Goal: Transaction & Acquisition: Purchase product/service

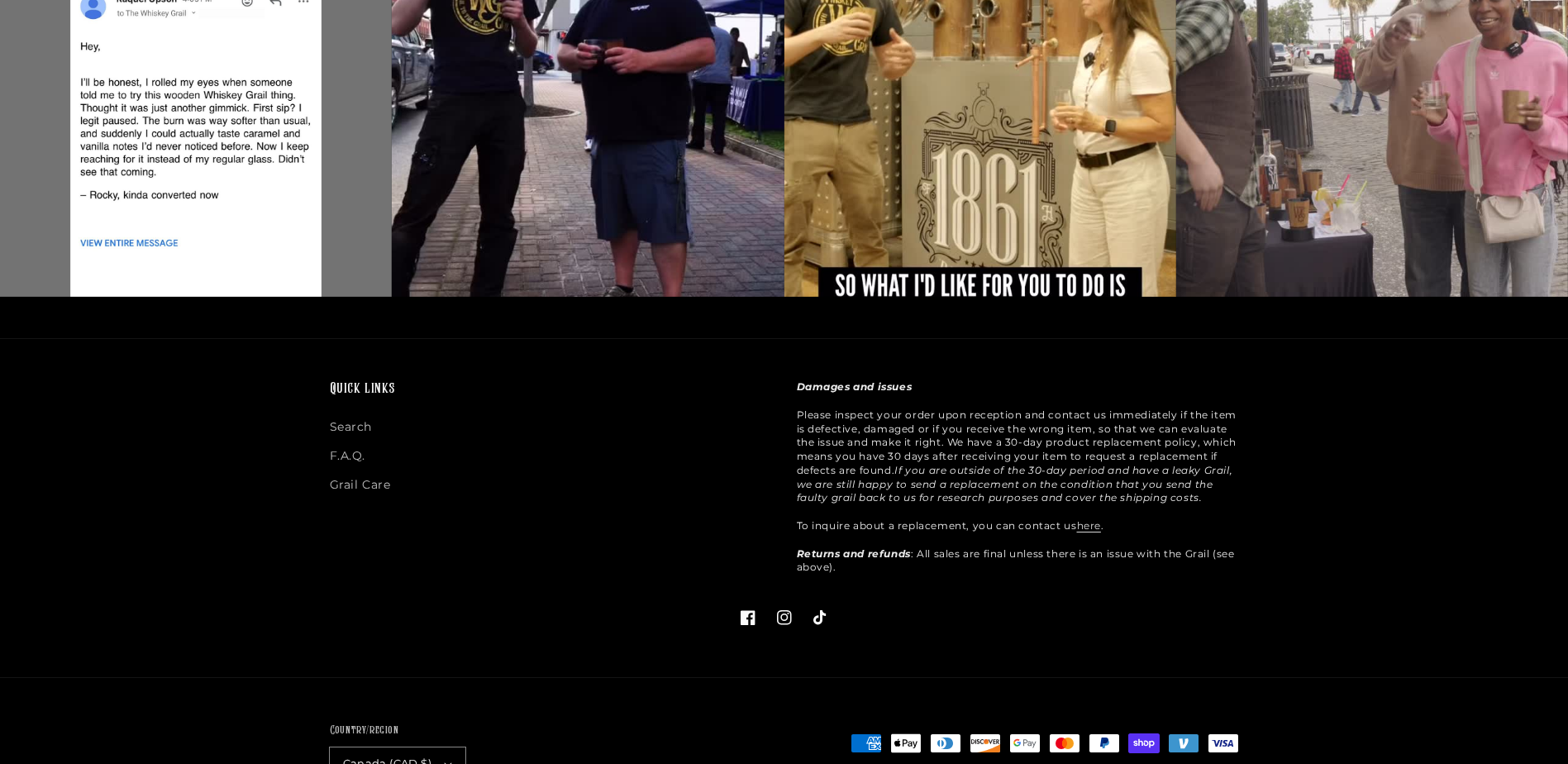
scroll to position [4355, 0]
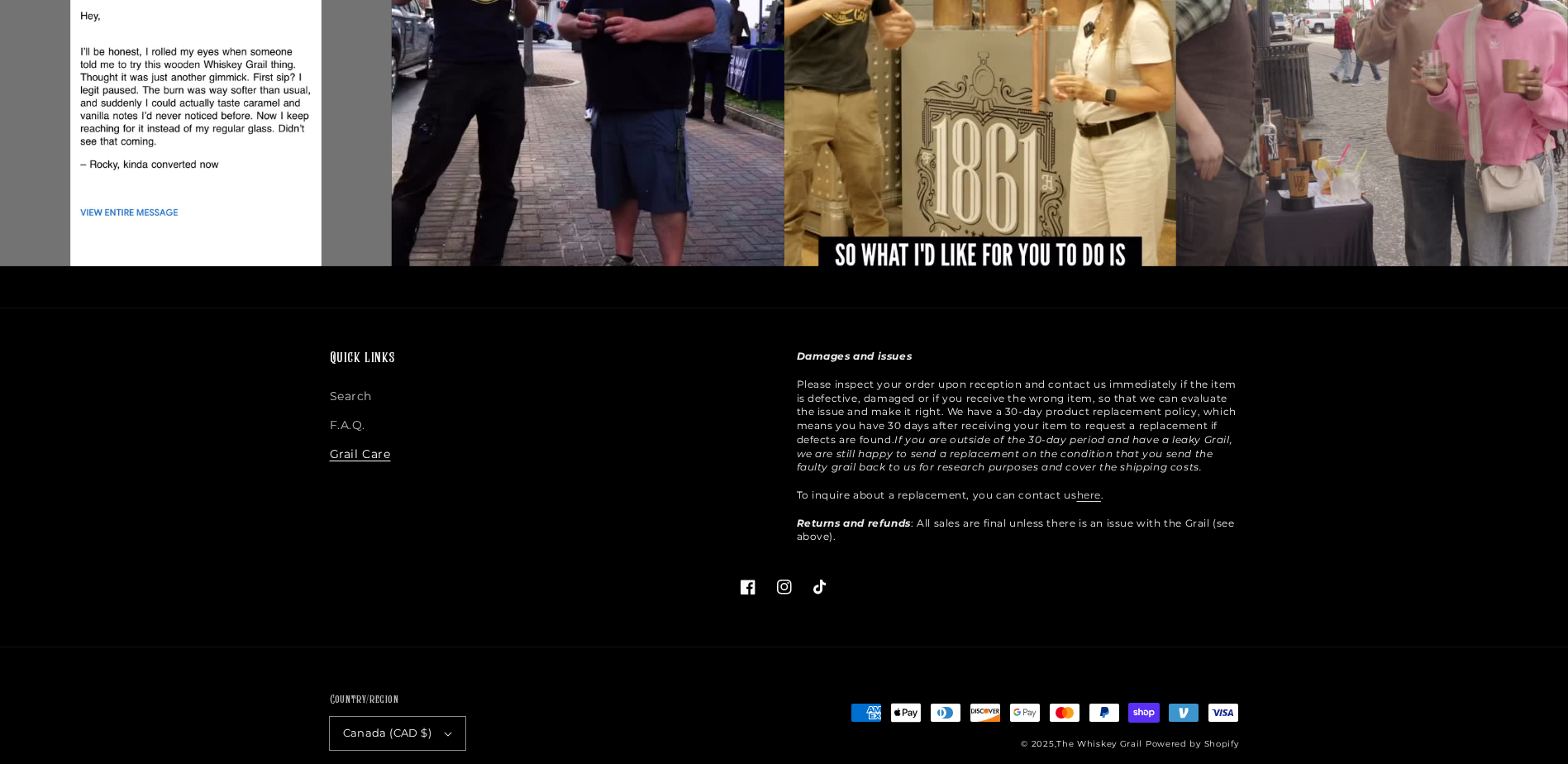
click at [367, 440] on link "Grail Care" at bounding box center [360, 454] width 61 height 29
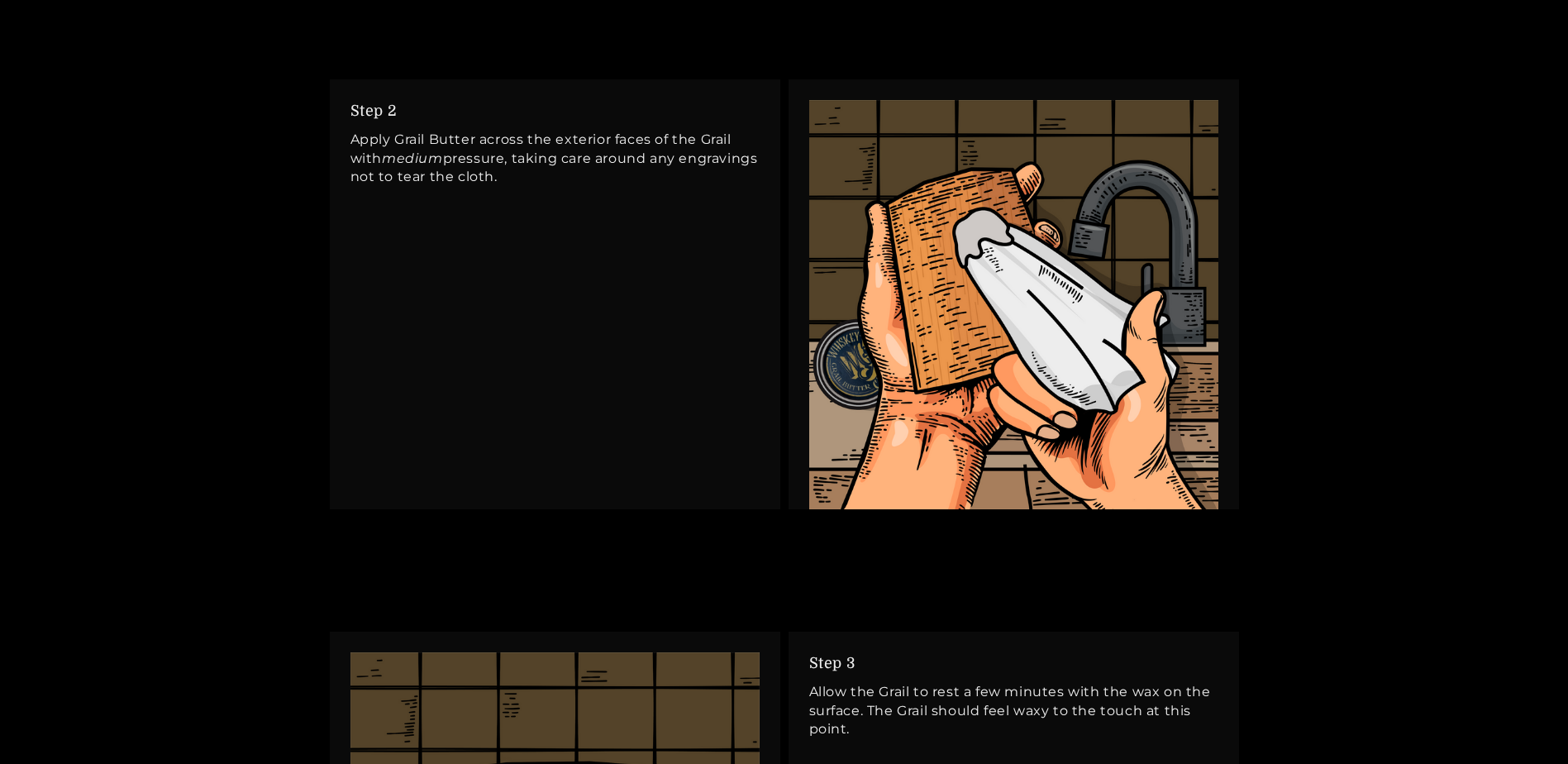
scroll to position [1984, 0]
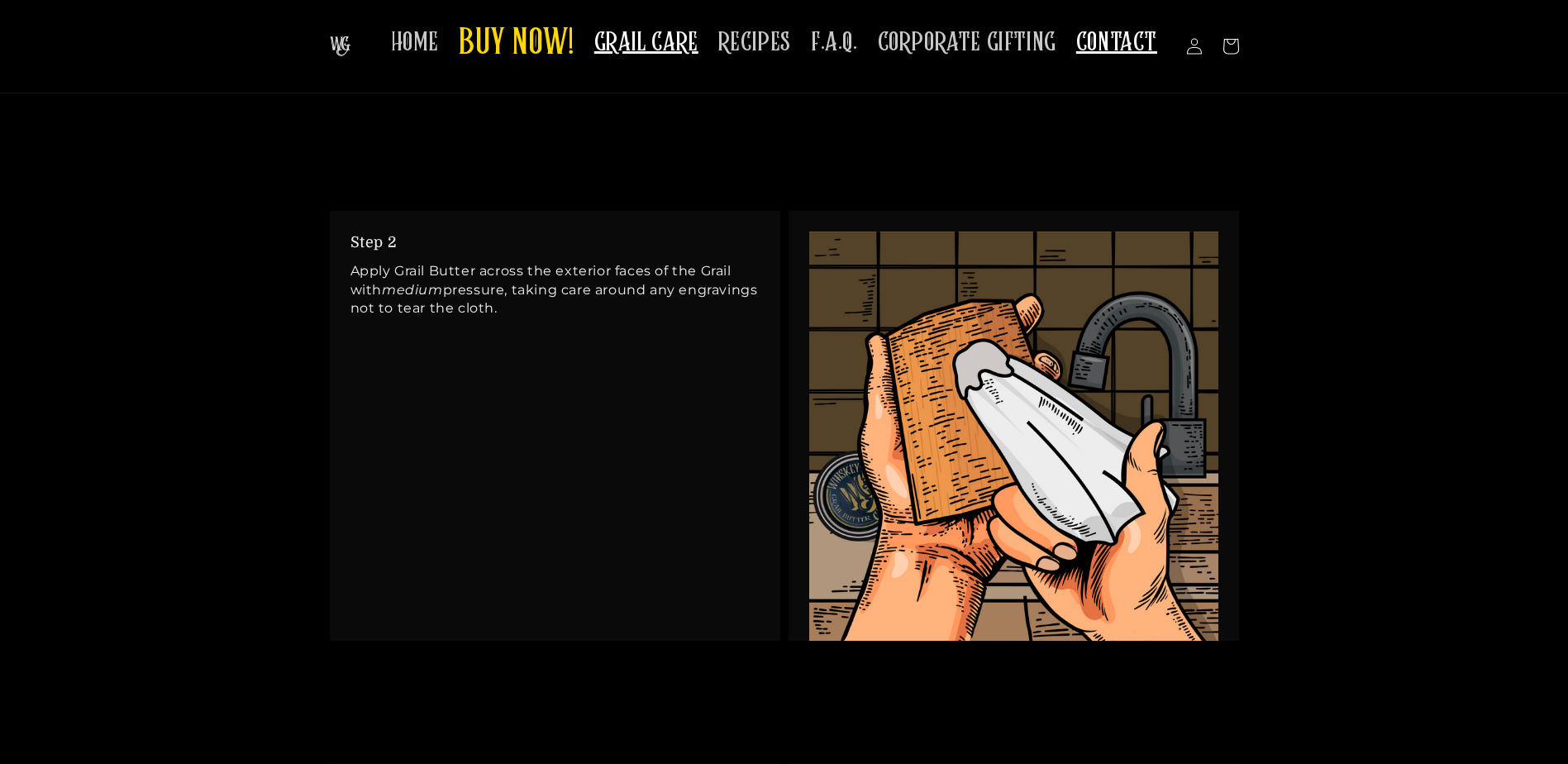
click at [1105, 49] on span "CONTACT" at bounding box center [1116, 43] width 81 height 32
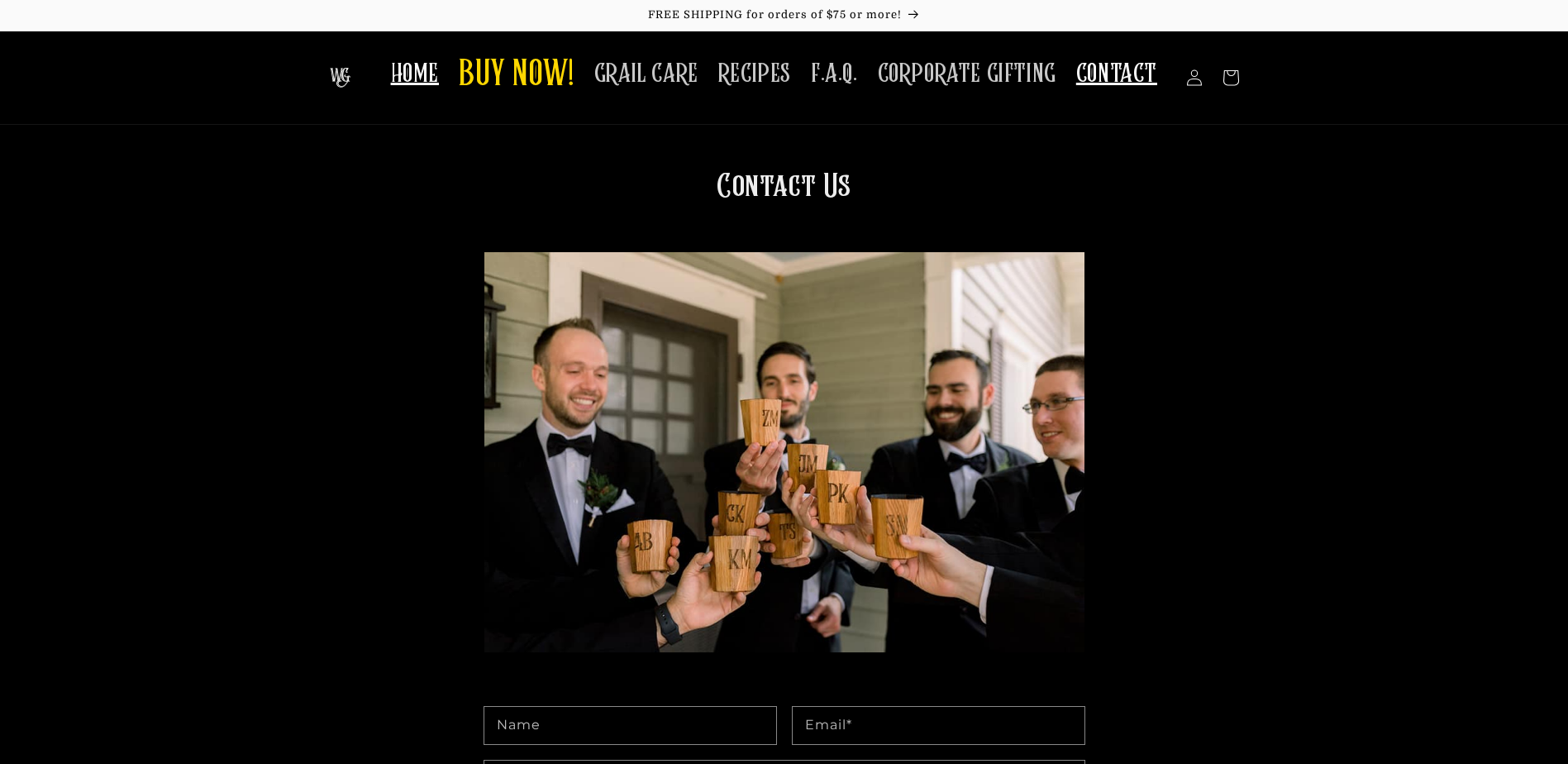
click at [413, 79] on span "HOME" at bounding box center [415, 74] width 48 height 32
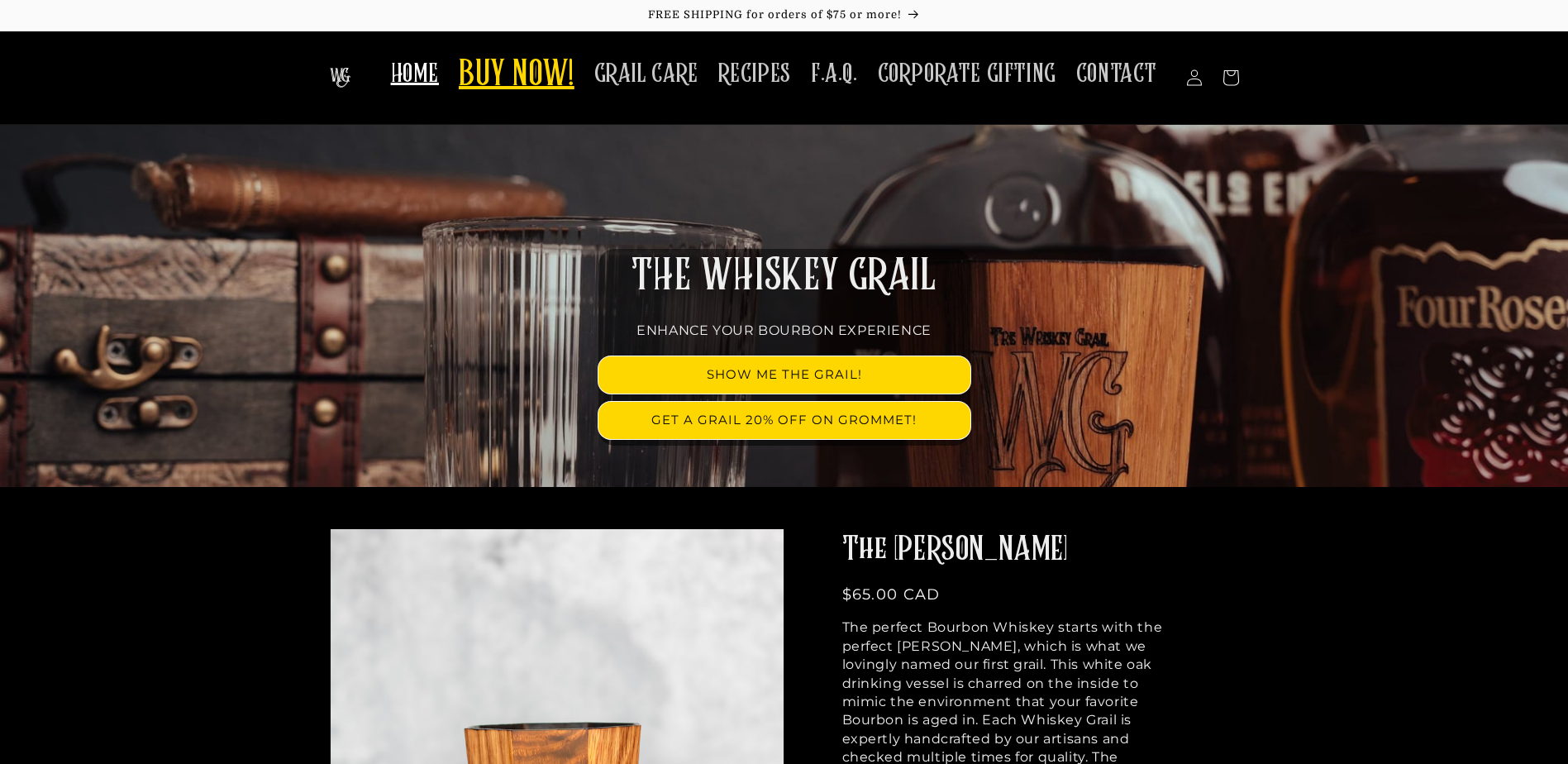
click at [483, 86] on span "BUY NOW!" at bounding box center [517, 75] width 116 height 45
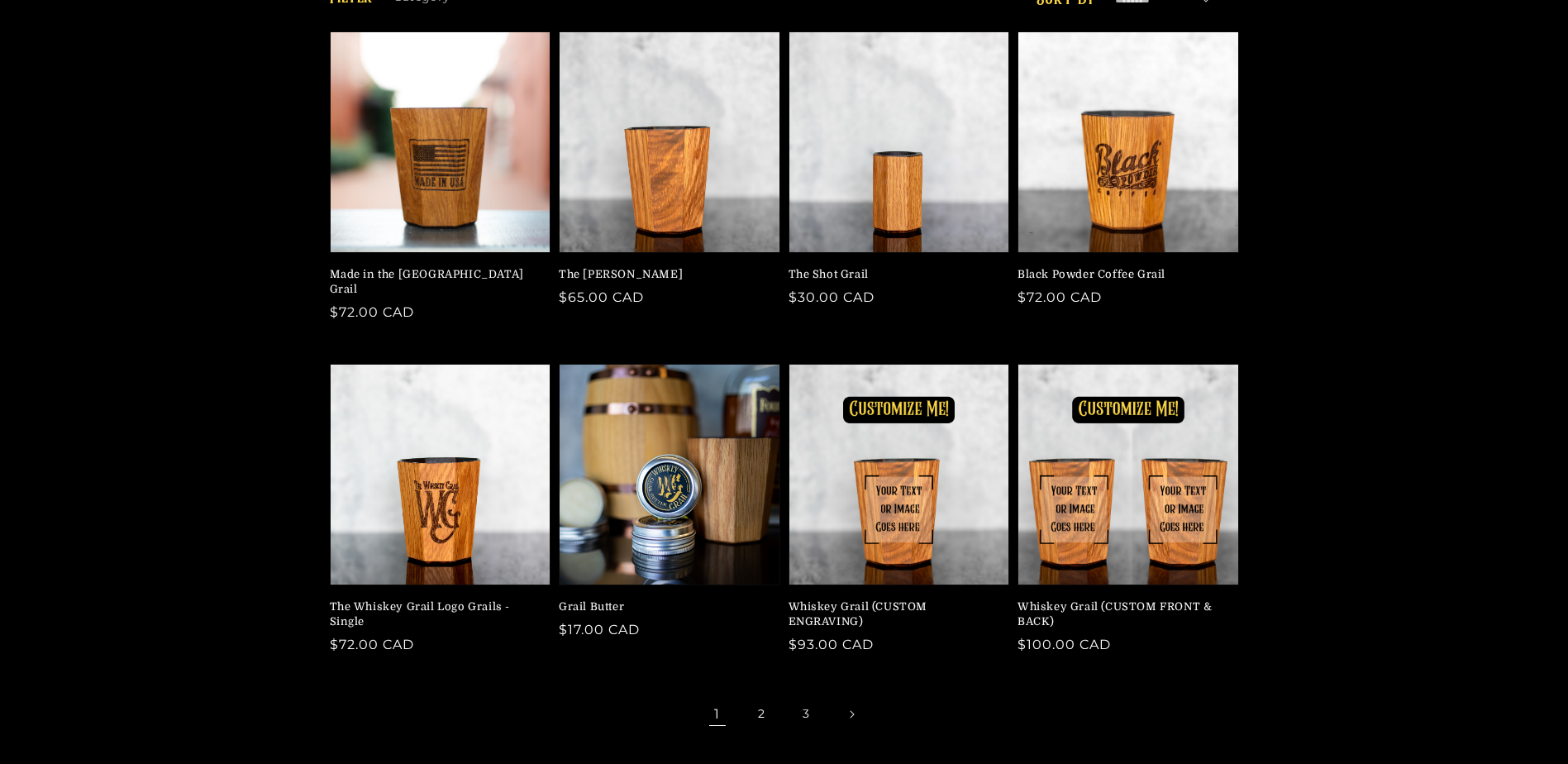
scroll to position [248, 0]
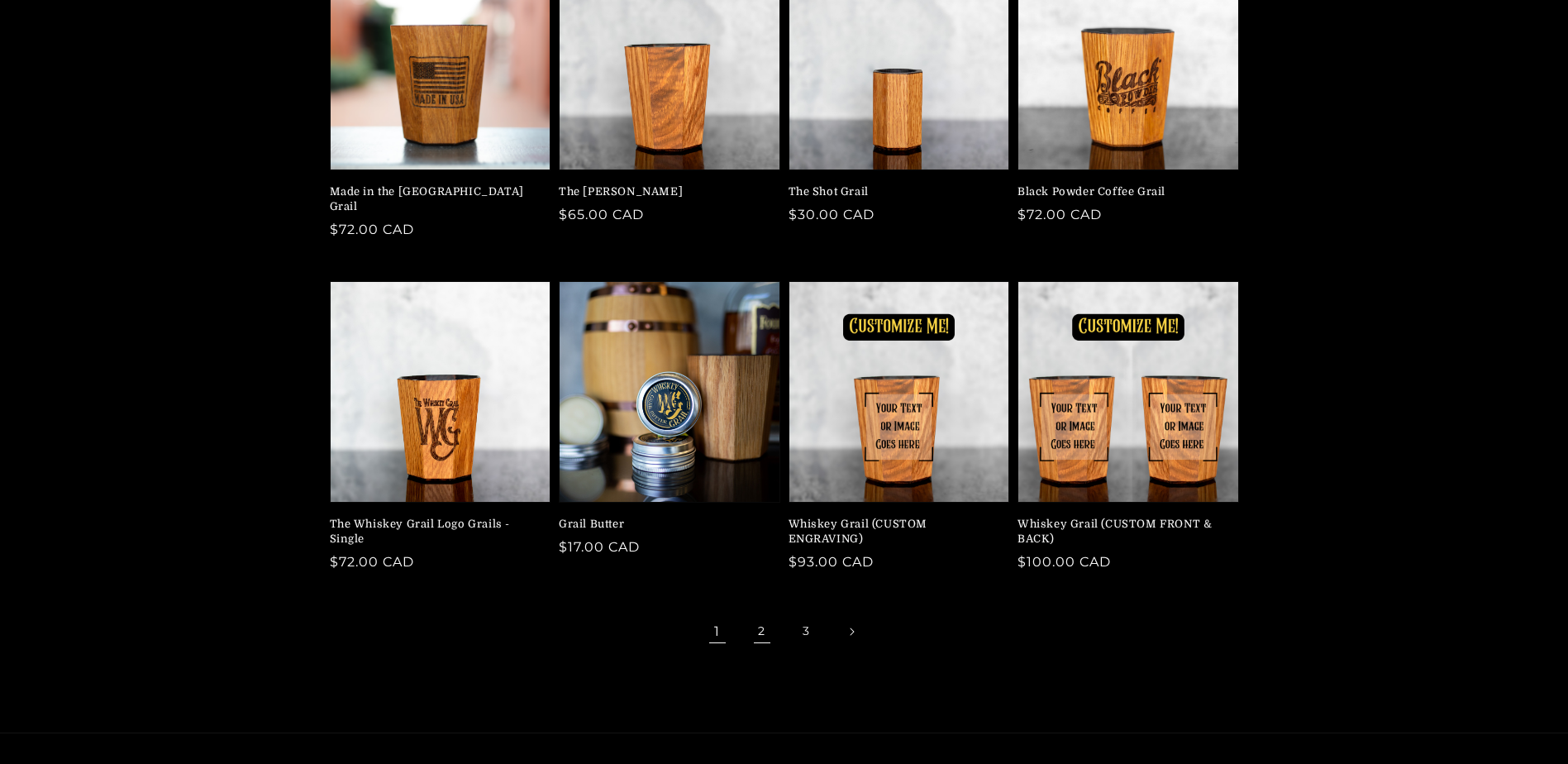
click at [758, 618] on link "2" at bounding box center [762, 631] width 37 height 37
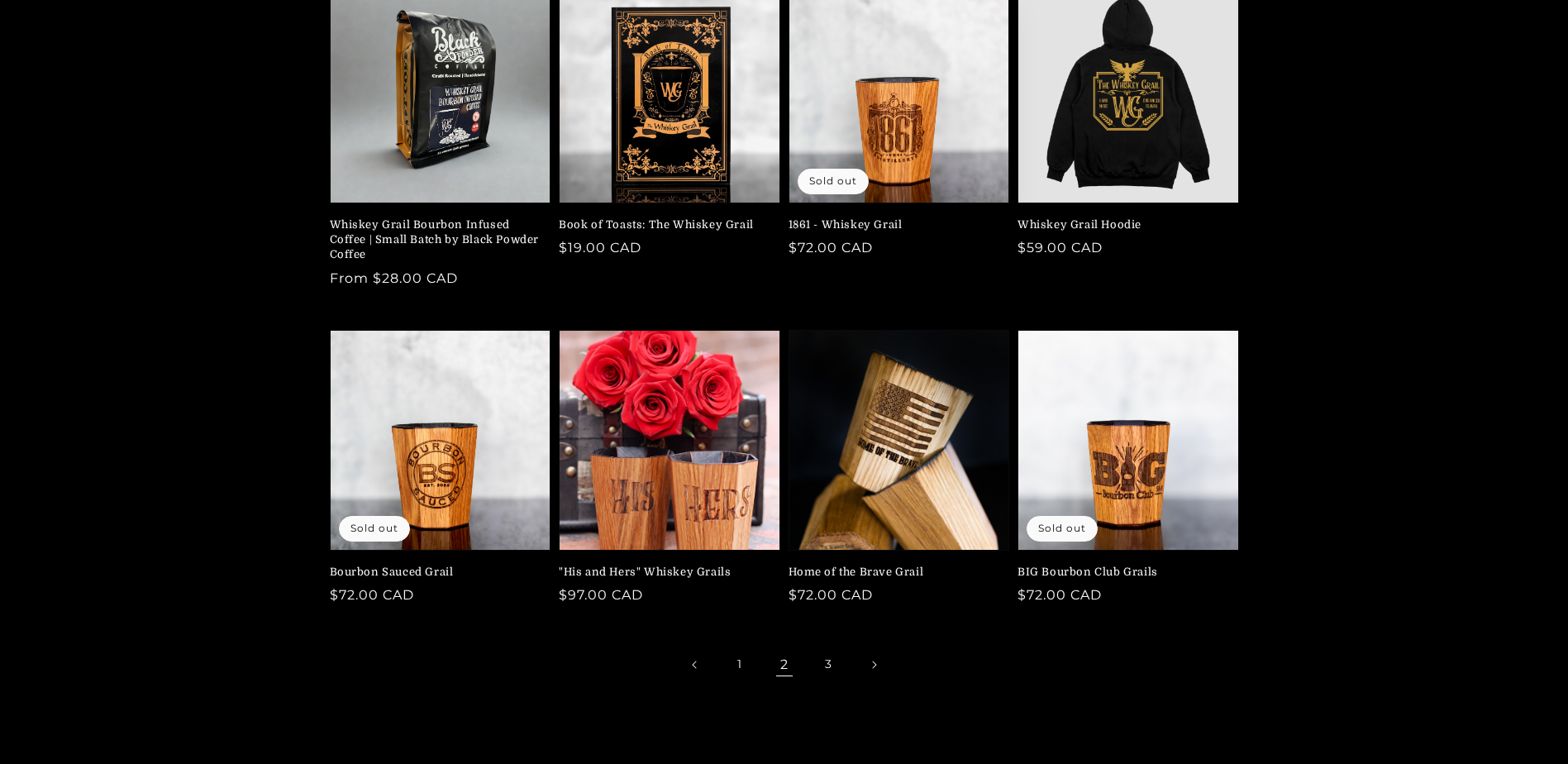
scroll to position [248, 0]
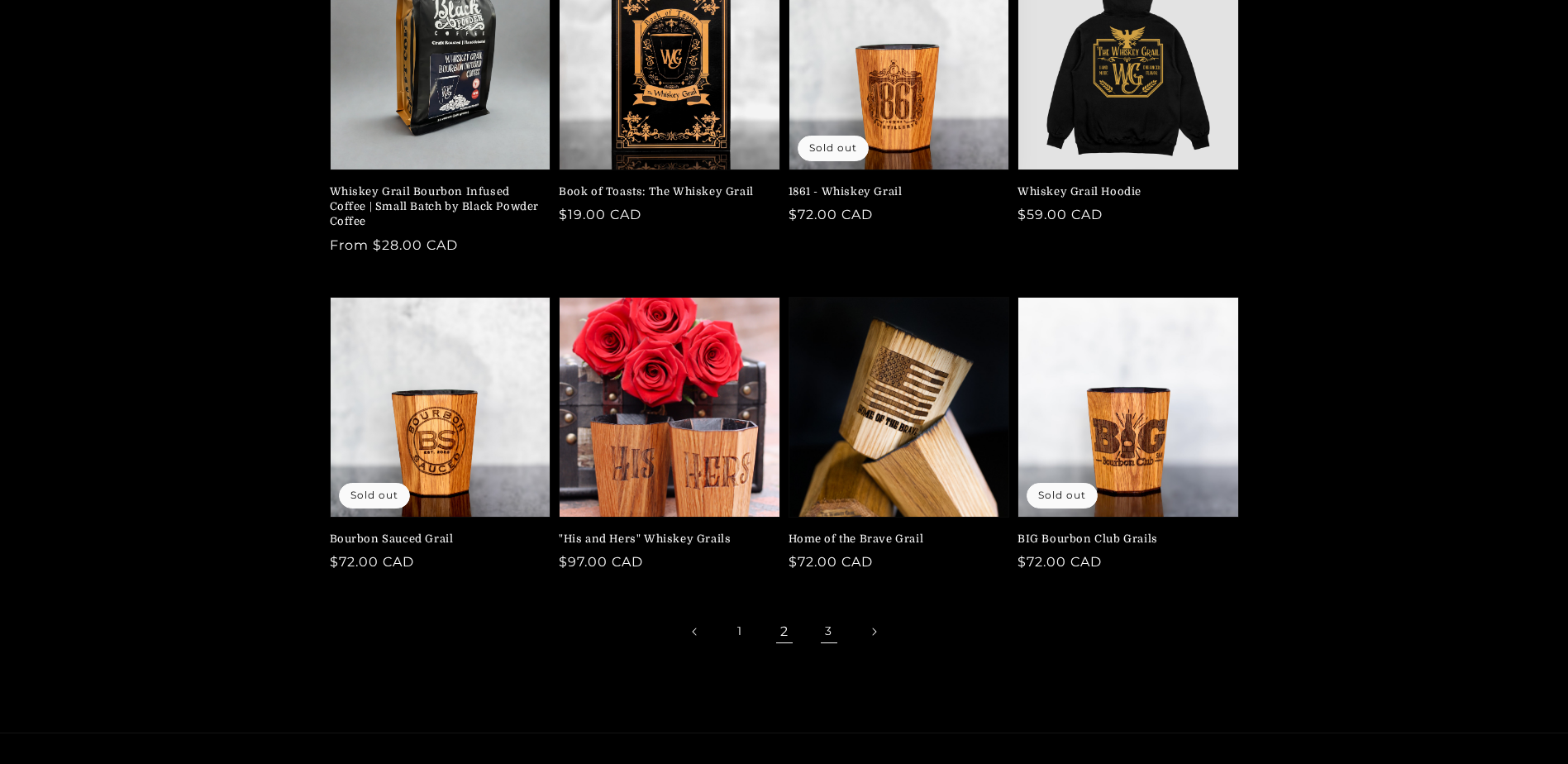
click at [829, 633] on link "3" at bounding box center [829, 631] width 37 height 37
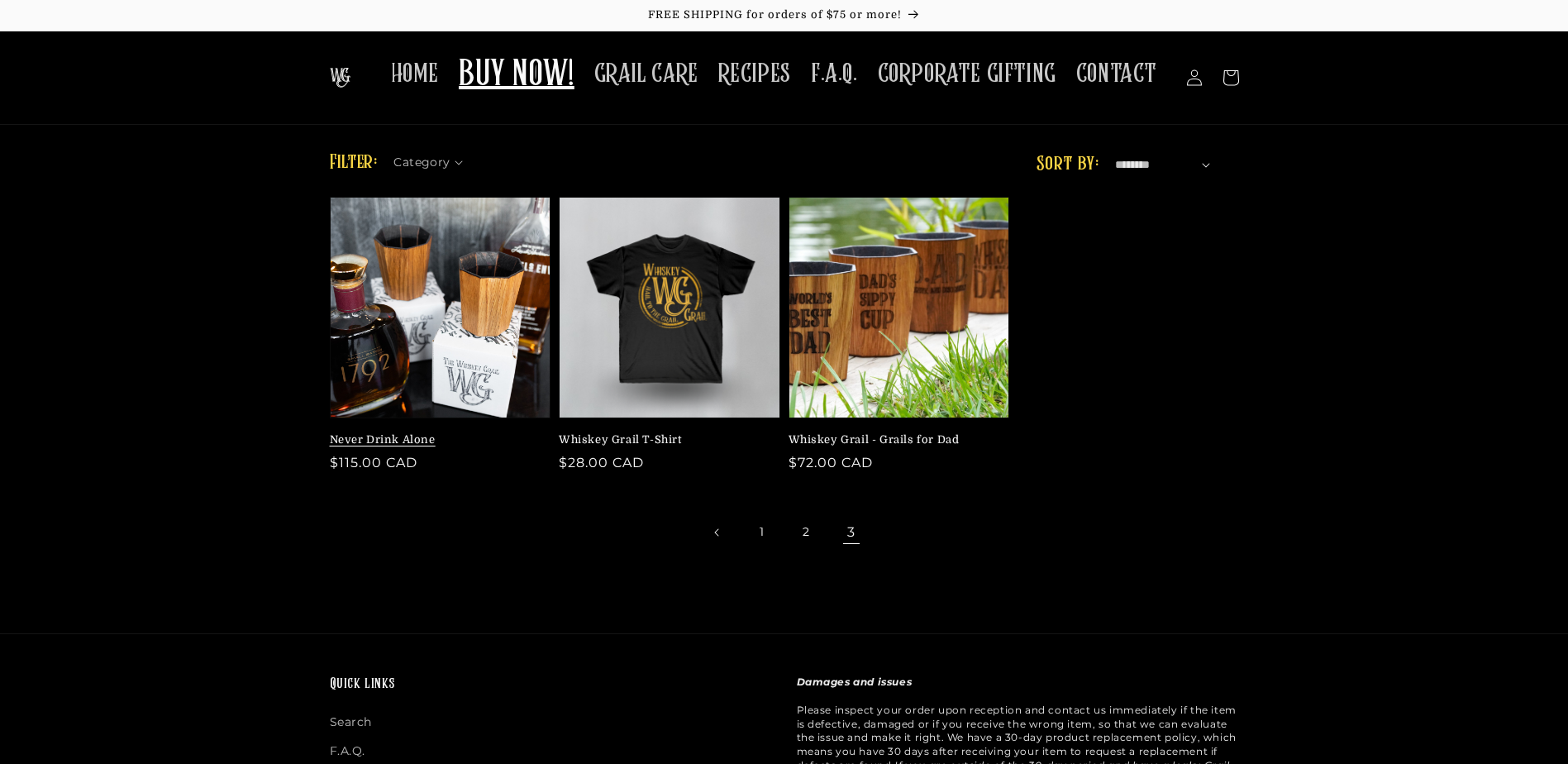
click at [360, 442] on link "Never Drink Alone" at bounding box center [435, 440] width 211 height 15
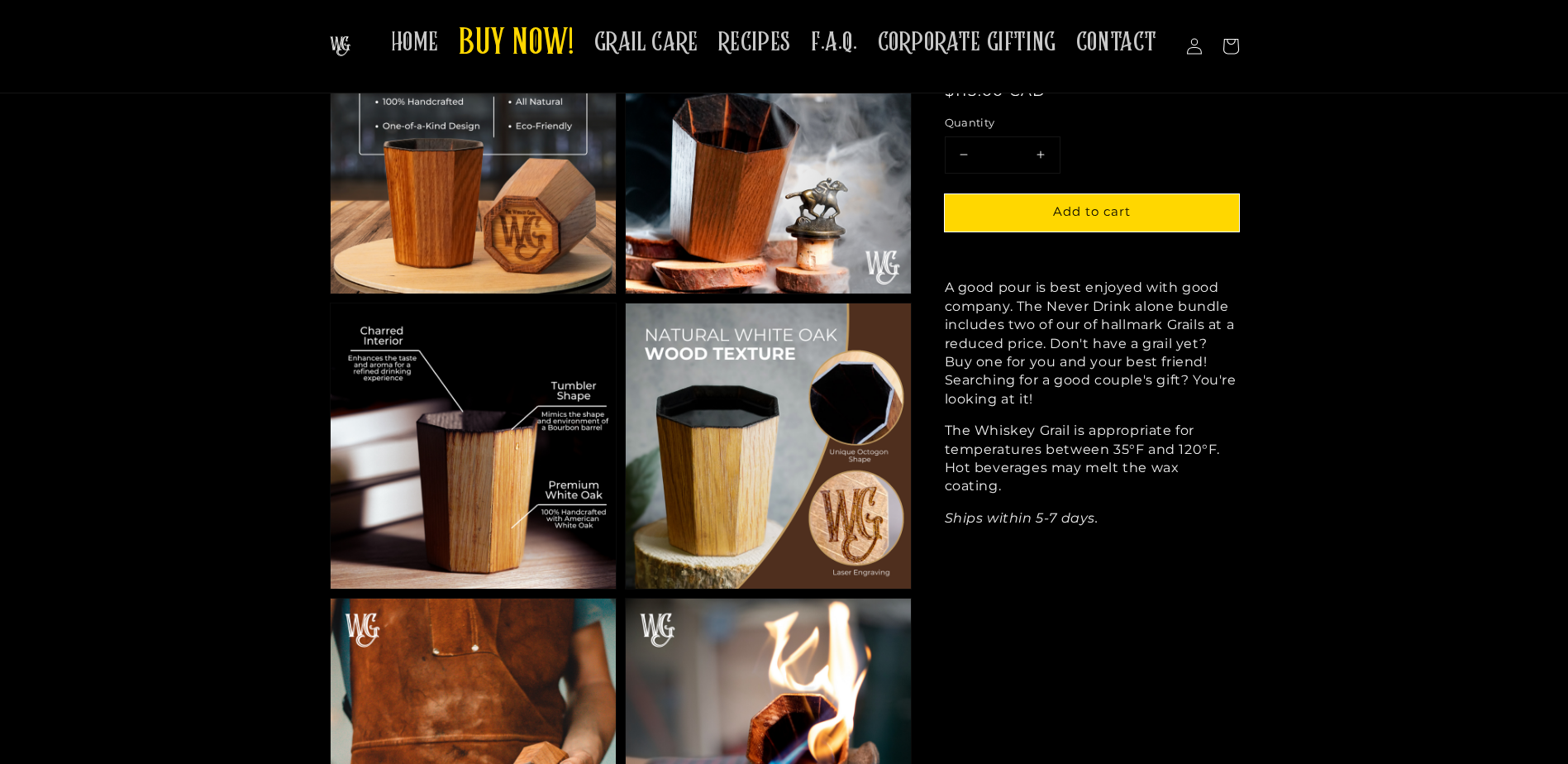
scroll to position [744, 0]
